Goal: Task Accomplishment & Management: Manage account settings

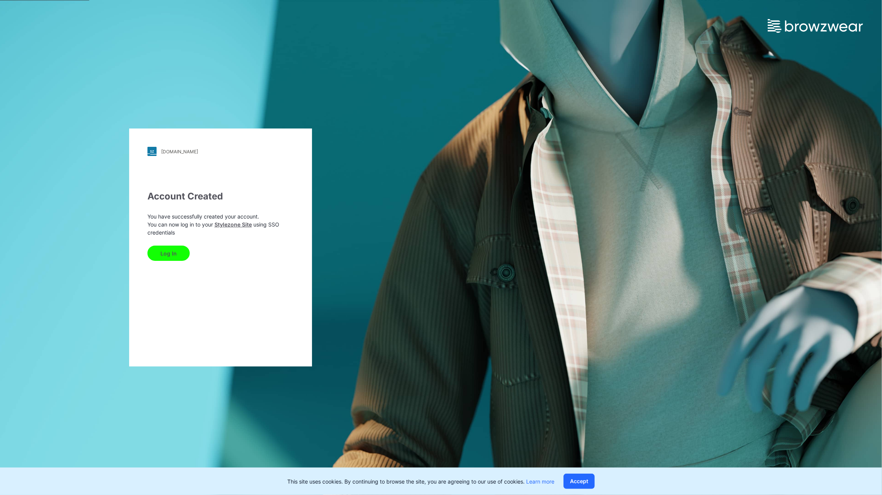
click at [180, 249] on button "Log In" at bounding box center [169, 252] width 42 height 15
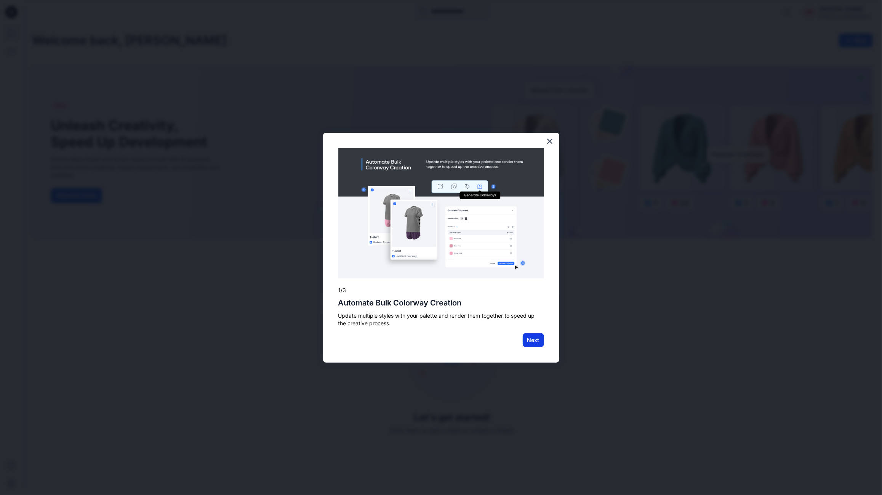
click at [533, 337] on button "Next" at bounding box center [533, 340] width 21 height 14
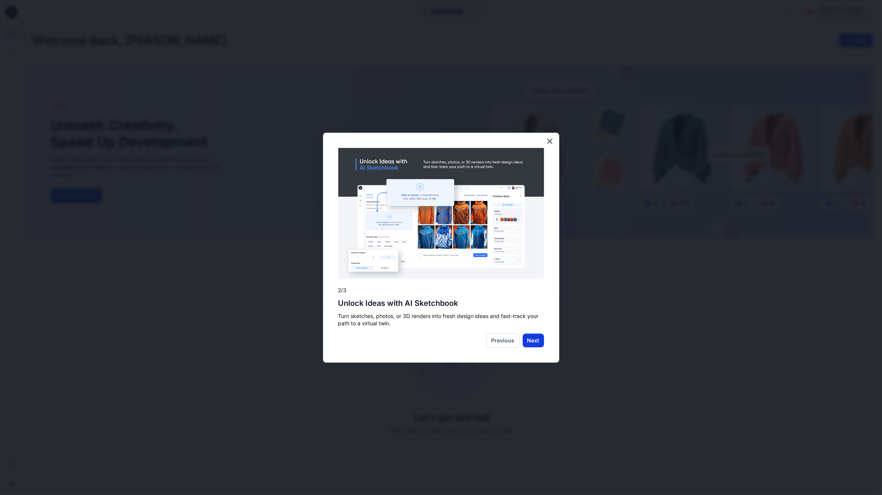
click at [534, 343] on button "Next" at bounding box center [533, 341] width 21 height 14
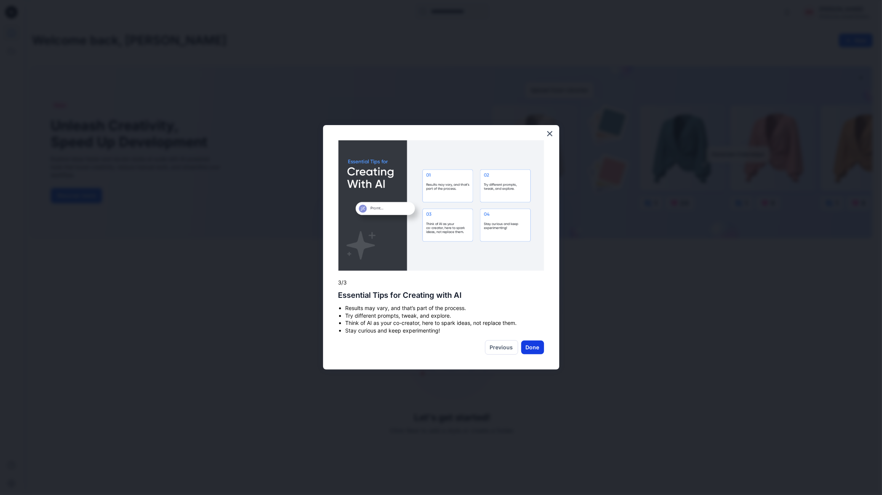
click at [532, 349] on button "Done" at bounding box center [532, 347] width 23 height 14
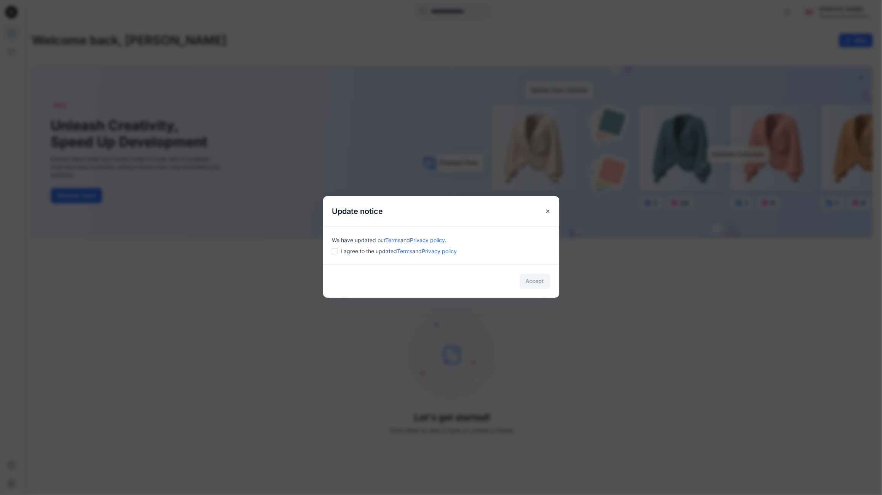
click at [343, 254] on span "I agree to the updated Terms and Privacy policy" at bounding box center [399, 251] width 116 height 8
click at [554, 280] on div "Accept" at bounding box center [441, 281] width 236 height 34
click at [529, 279] on button "Accept" at bounding box center [535, 280] width 30 height 15
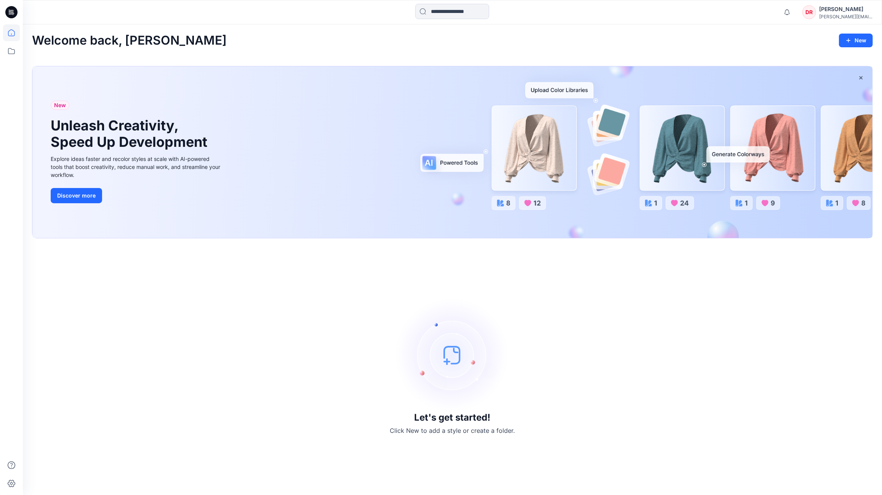
click at [841, 13] on div "[PERSON_NAME]" at bounding box center [846, 9] width 53 height 9
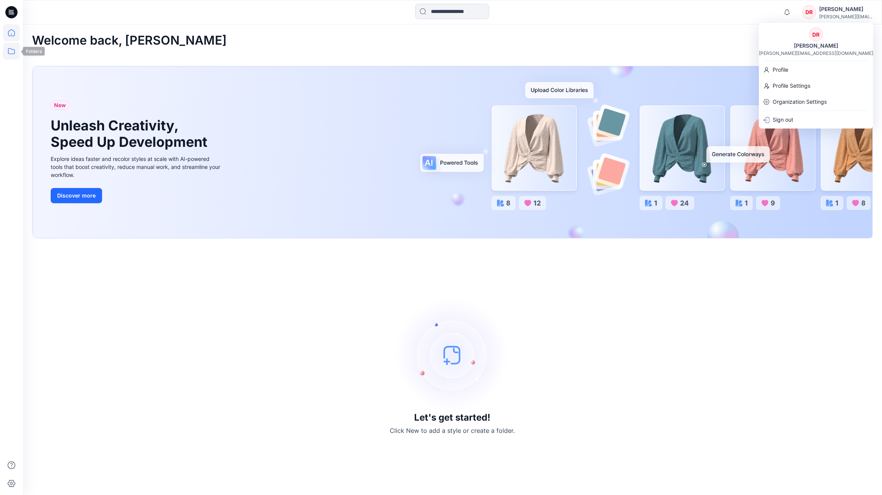
click at [7, 55] on icon at bounding box center [11, 51] width 17 height 17
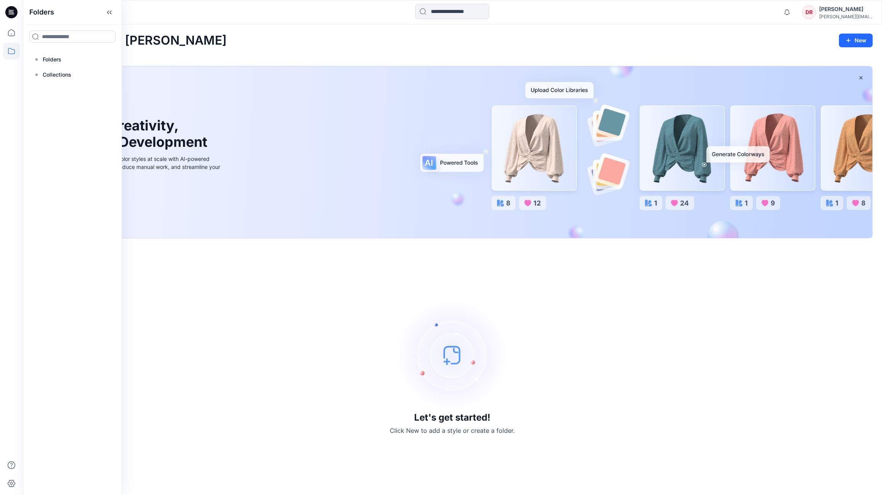
click at [11, 10] on icon at bounding box center [11, 12] width 12 height 12
